Goal: Task Accomplishment & Management: Manage account settings

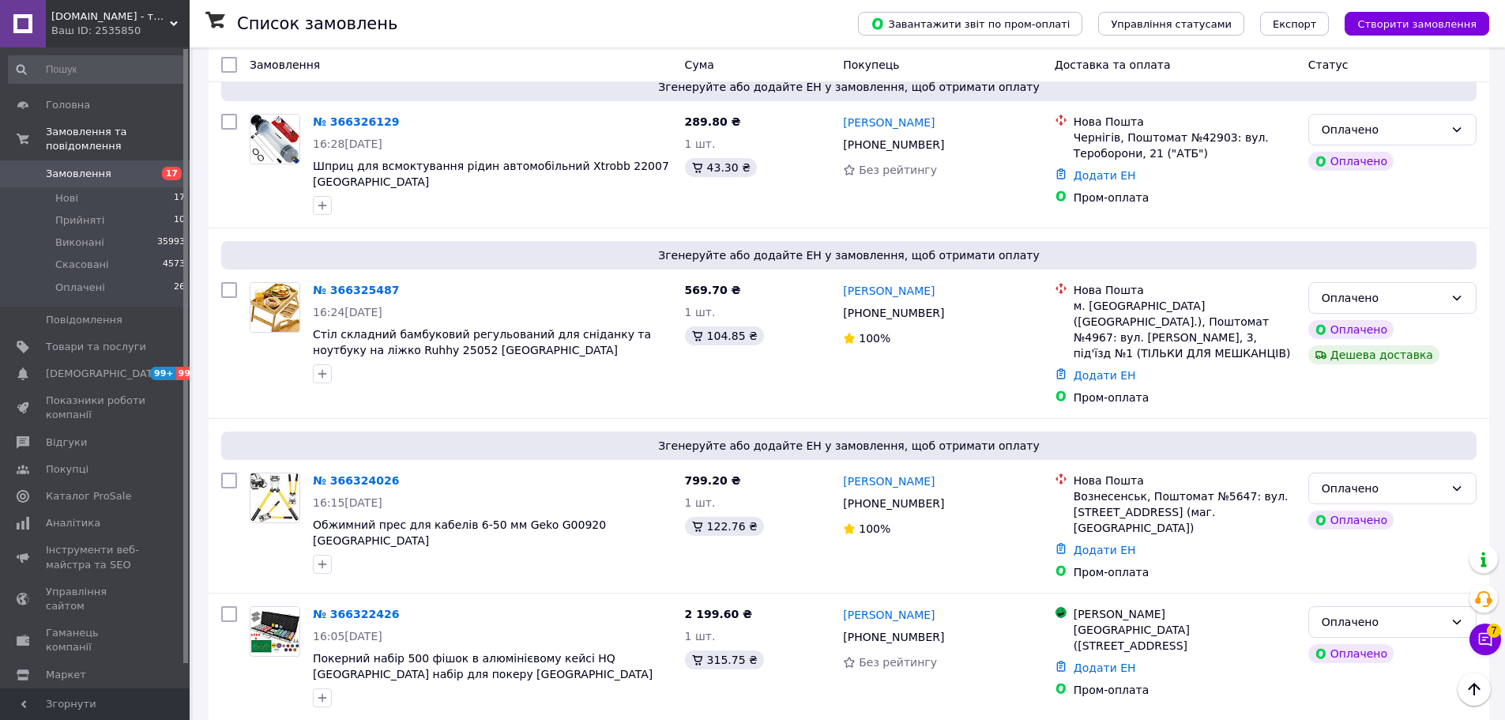
scroll to position [1422, 0]
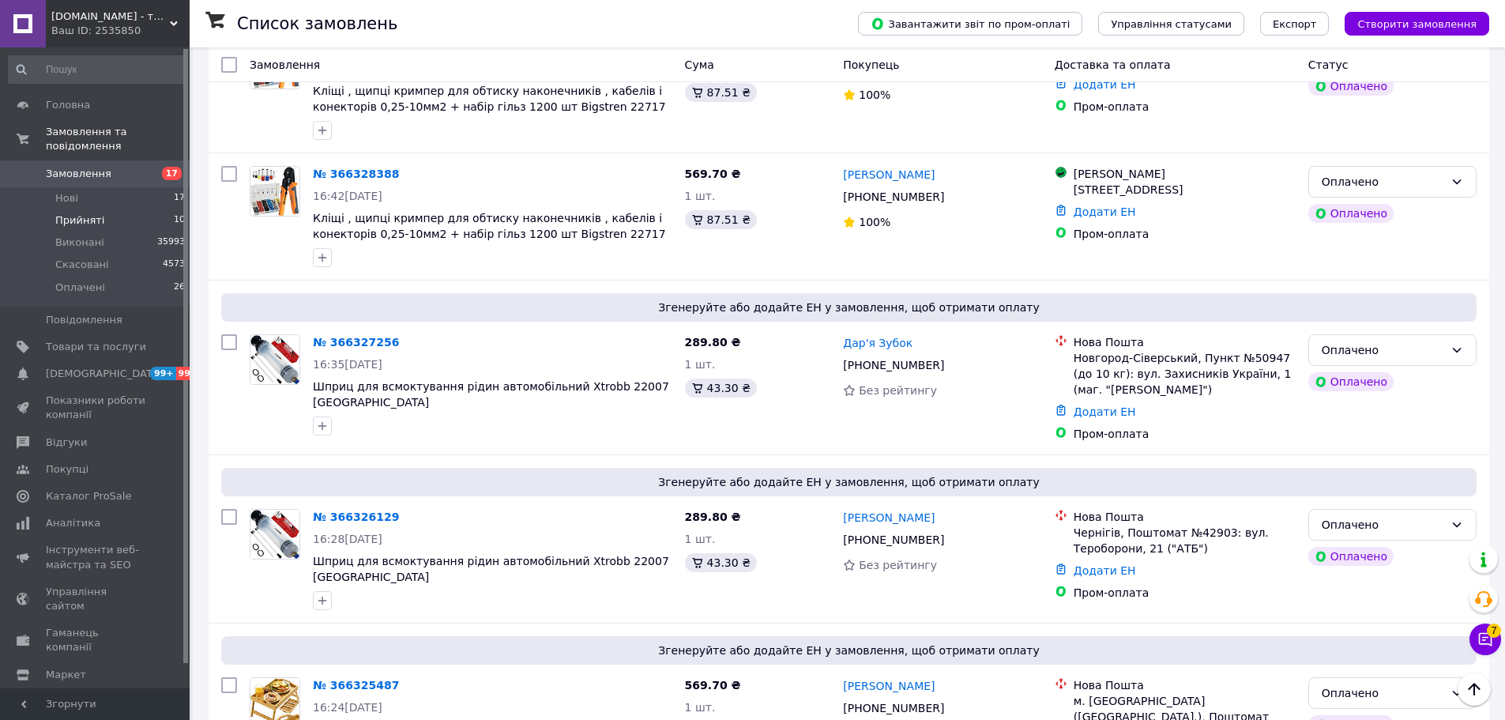
click at [66, 213] on span "Прийняті" at bounding box center [79, 220] width 49 height 14
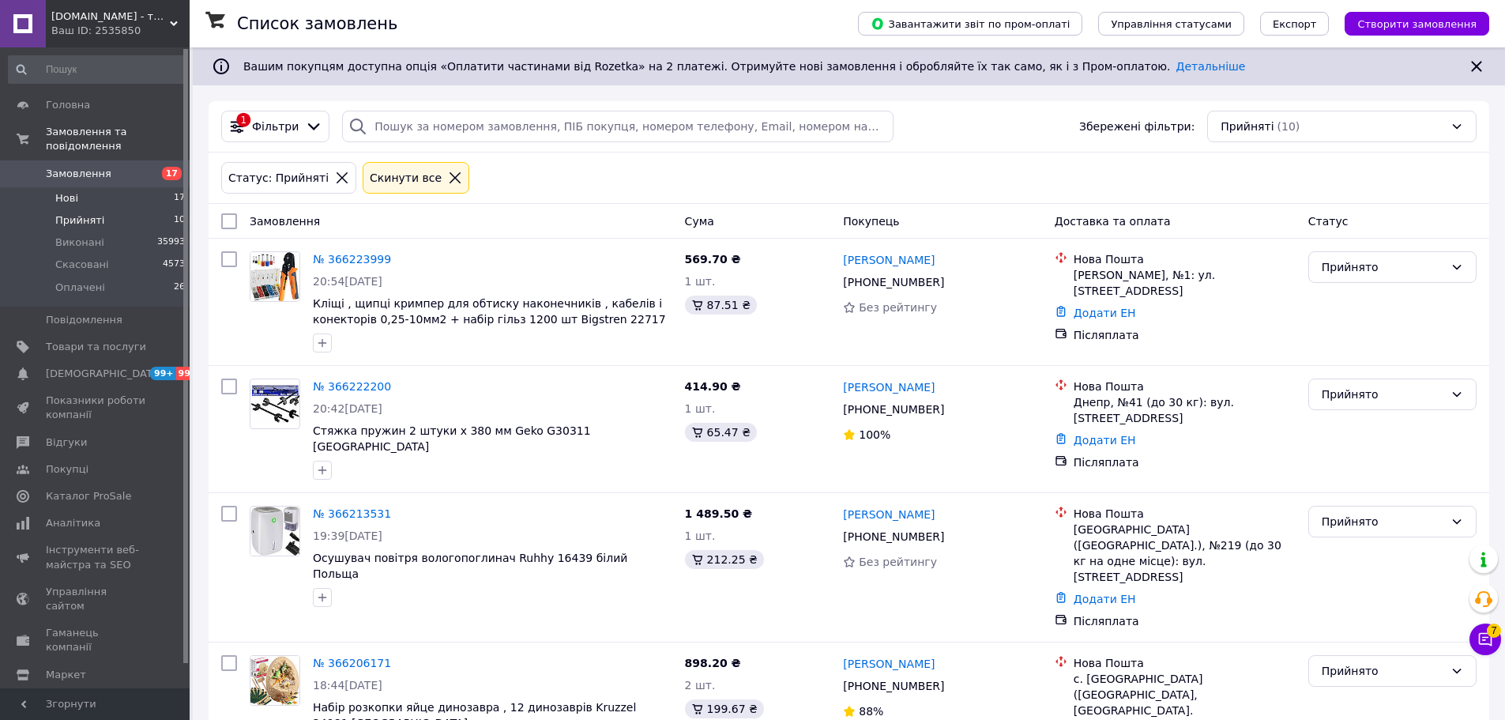
click at [63, 191] on span "Нові" at bounding box center [66, 198] width 23 height 14
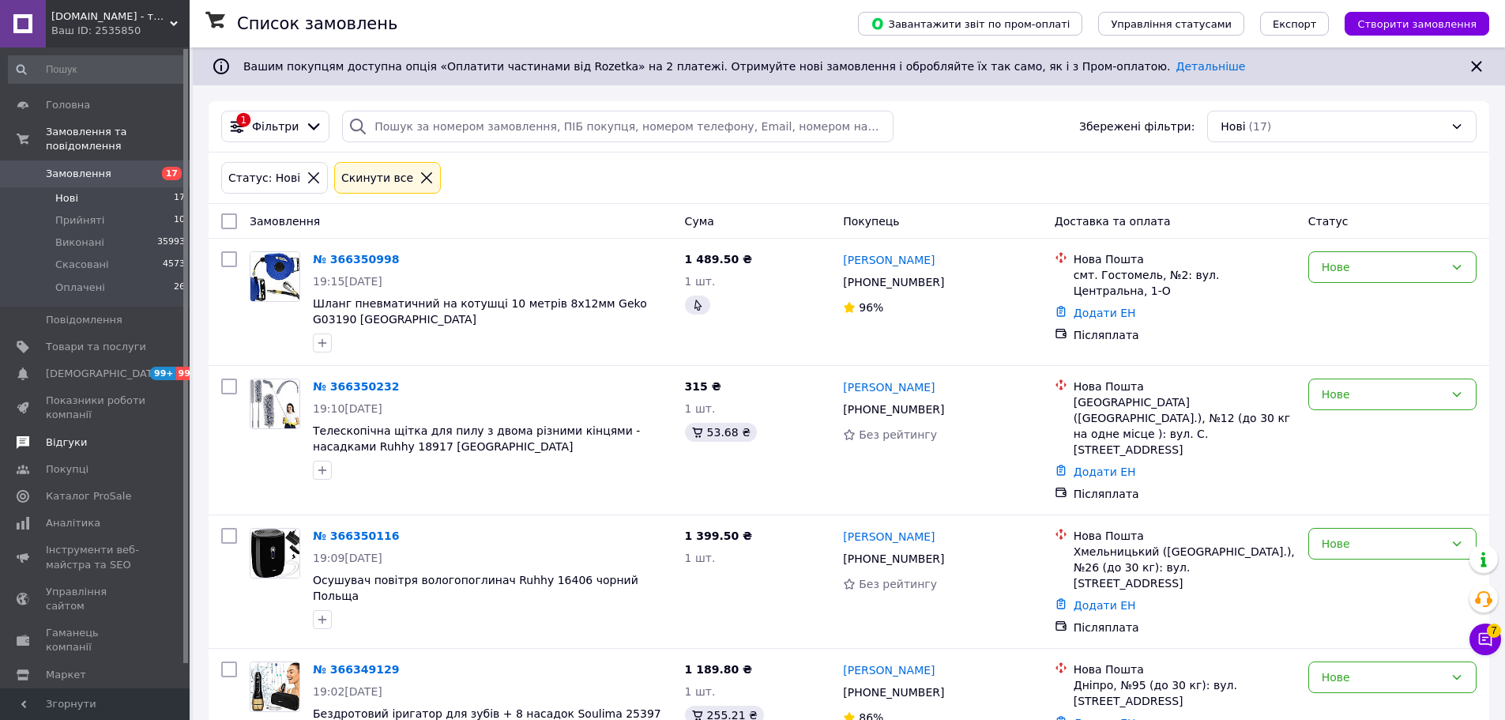
click at [79, 435] on span "Відгуки" at bounding box center [66, 442] width 41 height 14
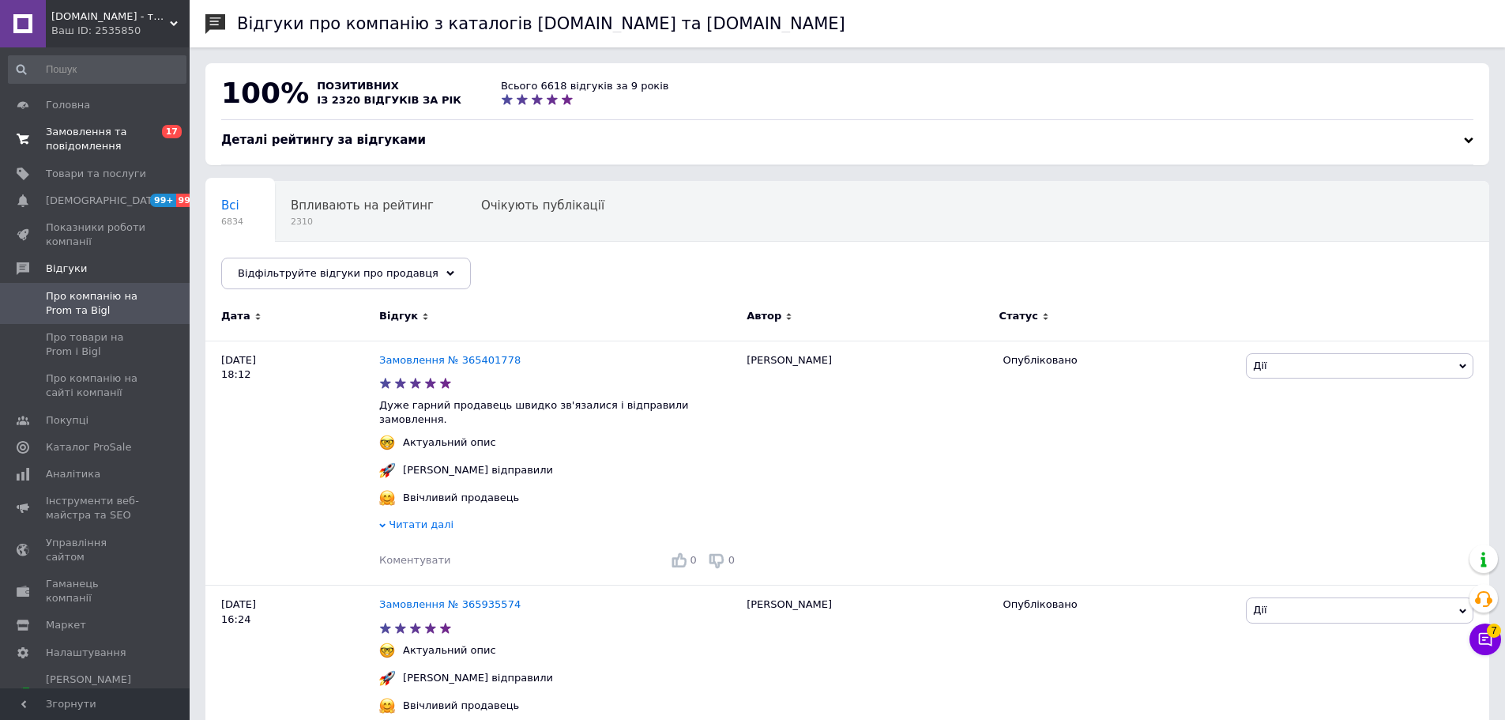
click at [76, 144] on span "Замовлення та повідомлення" at bounding box center [96, 139] width 100 height 28
